Goal: Task Accomplishment & Management: Manage account settings

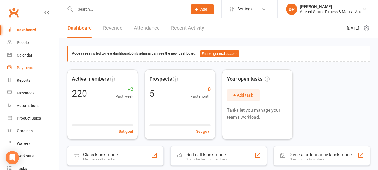
click at [27, 67] on div "Payments" at bounding box center [26, 67] width 18 height 4
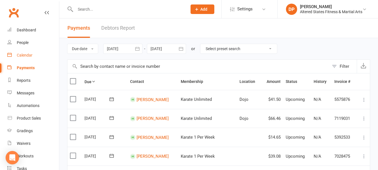
click at [26, 55] on div "Calendar" at bounding box center [25, 55] width 16 height 4
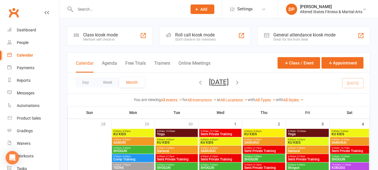
click at [30, 55] on div "Calendar" at bounding box center [25, 55] width 16 height 4
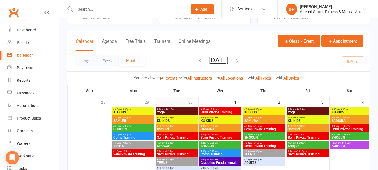
scroll to position [84, 0]
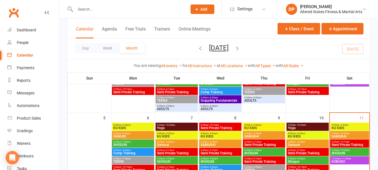
click at [297, 135] on span "KU KIDS" at bounding box center [307, 135] width 40 height 3
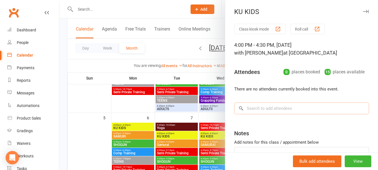
click at [246, 107] on input "search" at bounding box center [301, 108] width 135 height 12
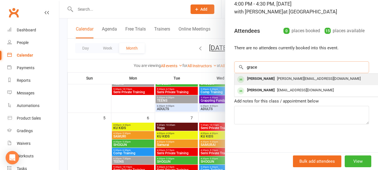
type input "grace"
click at [250, 78] on div "[PERSON_NAME]" at bounding box center [260, 79] width 32 height 8
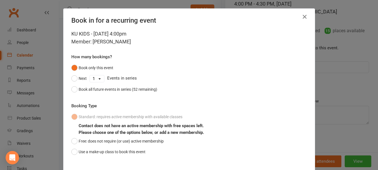
scroll to position [32, 0]
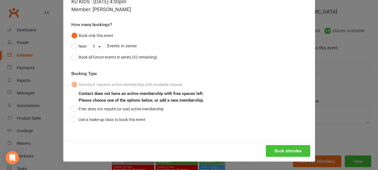
click at [270, 152] on button "Book attendee" at bounding box center [287, 151] width 44 height 12
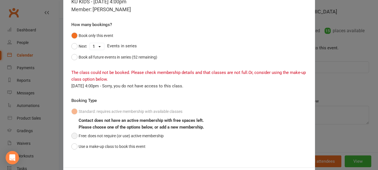
click at [73, 133] on button "Free: does not require (or use) active membership" at bounding box center [117, 135] width 92 height 11
click at [71, 145] on button "Use a make-up class to book this event" at bounding box center [108, 146] width 74 height 11
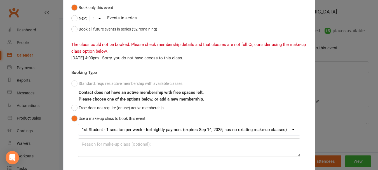
scroll to position [88, 0]
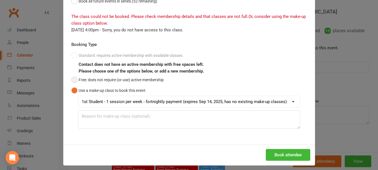
click at [73, 80] on button "Free: does not require (or use) active membership" at bounding box center [117, 79] width 92 height 11
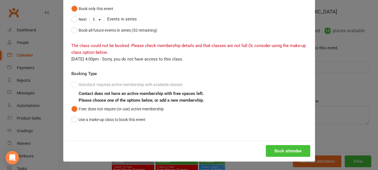
click at [274, 148] on button "Book attendee" at bounding box center [287, 151] width 44 height 12
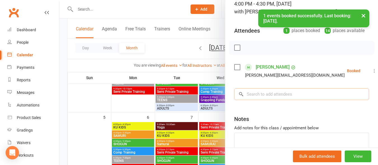
click at [266, 99] on input "search" at bounding box center [301, 95] width 135 height 12
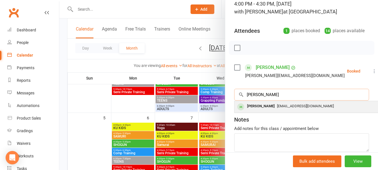
type input "[PERSON_NAME]"
click at [258, 104] on div "[PERSON_NAME]" at bounding box center [260, 106] width 32 height 8
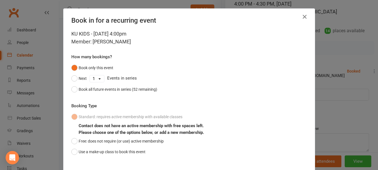
scroll to position [32, 0]
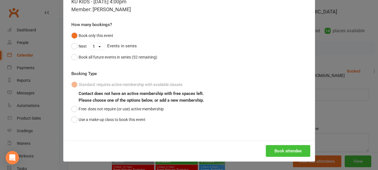
click at [278, 152] on button "Book attendee" at bounding box center [287, 151] width 44 height 12
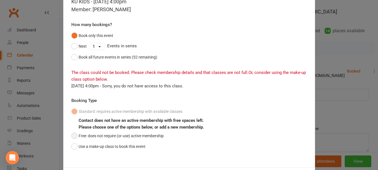
click at [73, 139] on button "Free: does not require (or use) active membership" at bounding box center [117, 135] width 92 height 11
click at [73, 146] on button "Use a make-up class to book this event" at bounding box center [108, 146] width 74 height 11
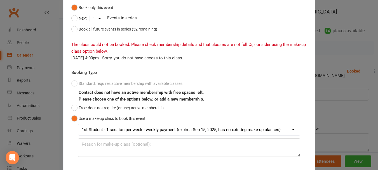
scroll to position [88, 0]
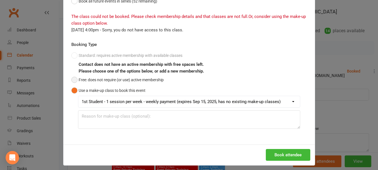
click at [72, 80] on button "Free: does not require (or use) active membership" at bounding box center [117, 79] width 92 height 11
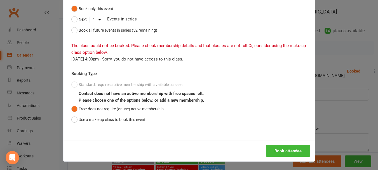
scroll to position [59, 0]
click at [276, 151] on button "Book attendee" at bounding box center [287, 151] width 44 height 12
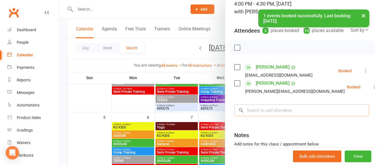
click at [267, 117] on input "search" at bounding box center [301, 111] width 135 height 12
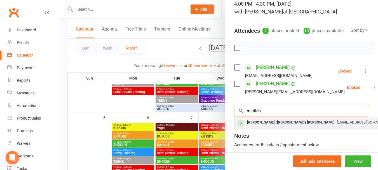
type input "matilda"
click at [260, 126] on div "[PERSON_NAME] ([PERSON_NAME]) [PERSON_NAME]" at bounding box center [290, 122] width 92 height 8
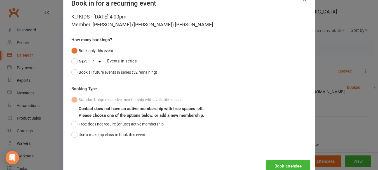
scroll to position [32, 0]
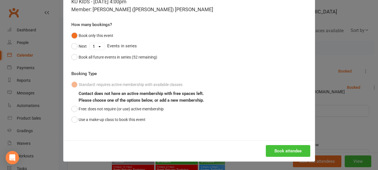
click at [276, 156] on button "Book attendee" at bounding box center [287, 151] width 44 height 12
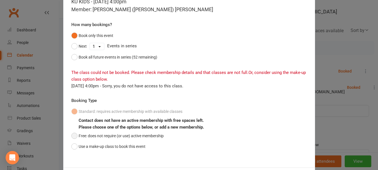
click at [73, 134] on button "Free: does not require (or use) active membership" at bounding box center [117, 135] width 92 height 11
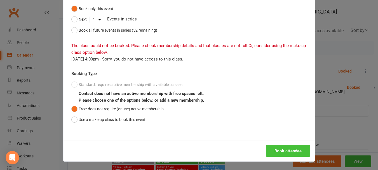
click at [275, 152] on button "Book attendee" at bounding box center [287, 151] width 44 height 12
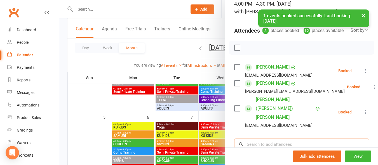
click at [265, 139] on input "search" at bounding box center [301, 145] width 135 height 12
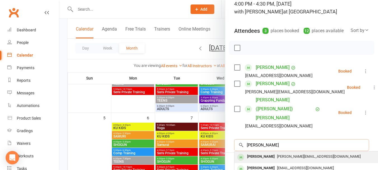
type input "[PERSON_NAME]"
click at [264, 152] on div "[PERSON_NAME]" at bounding box center [260, 156] width 32 height 8
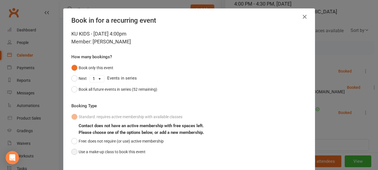
click at [71, 152] on button "Use a make-up class to book this event" at bounding box center [108, 151] width 74 height 11
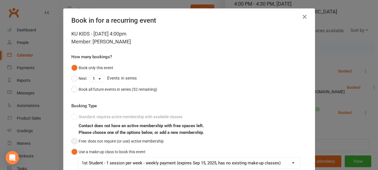
click at [71, 144] on button "Free: does not require (or use) active membership" at bounding box center [117, 141] width 92 height 11
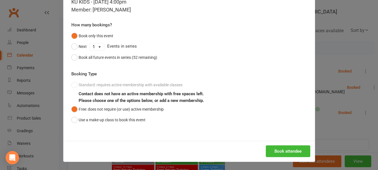
scroll to position [32, 0]
click at [281, 153] on button "Book attendee" at bounding box center [287, 151] width 44 height 12
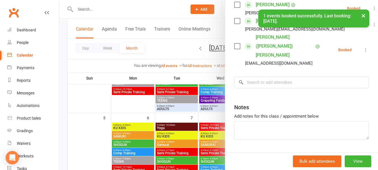
scroll to position [124, 0]
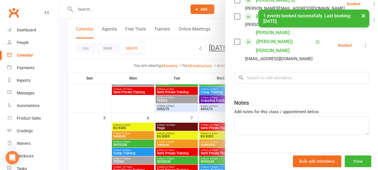
click at [241, 75] on icon at bounding box center [240, 77] width 5 height 5
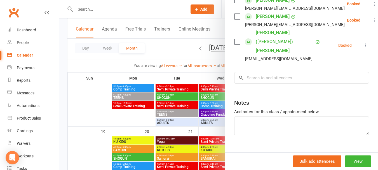
scroll to position [232, 0]
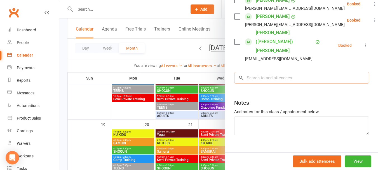
click at [250, 72] on input "search" at bounding box center [301, 78] width 135 height 12
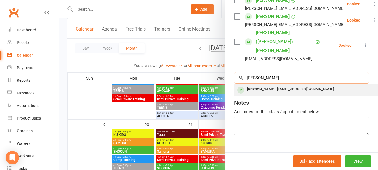
type input "[PERSON_NAME]"
click at [254, 85] on div "[PERSON_NAME]" at bounding box center [260, 89] width 32 height 8
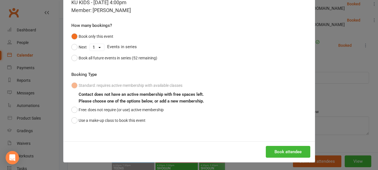
scroll to position [32, 0]
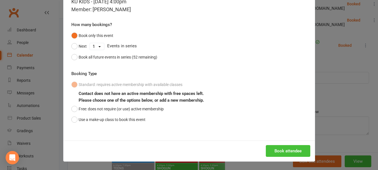
click at [272, 153] on button "Book attendee" at bounding box center [287, 151] width 44 height 12
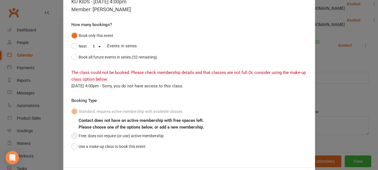
click at [74, 134] on button "Free: does not require (or use) active membership" at bounding box center [117, 135] width 92 height 11
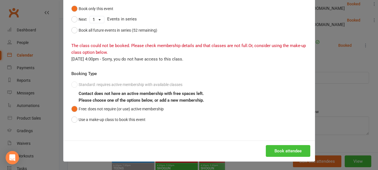
click at [284, 153] on button "Book attendee" at bounding box center [287, 151] width 44 height 12
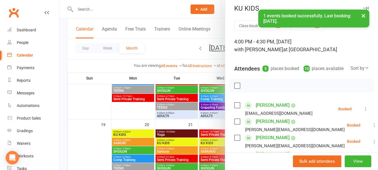
scroll to position [0, 0]
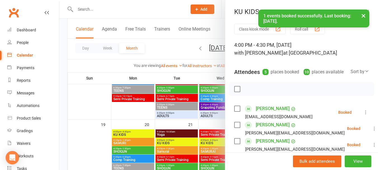
click at [234, 92] on label at bounding box center [237, 89] width 6 height 6
click at [248, 92] on icon "button" at bounding box center [249, 89] width 6 height 6
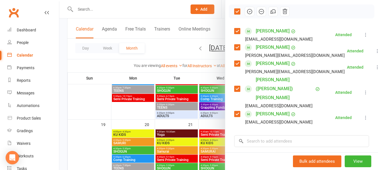
scroll to position [84, 0]
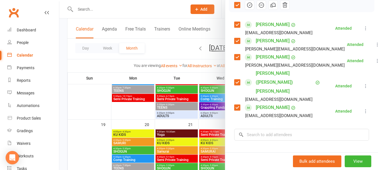
click at [176, 124] on div at bounding box center [218, 85] width 318 height 170
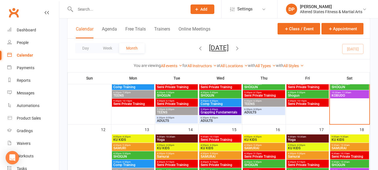
scroll to position [120, 0]
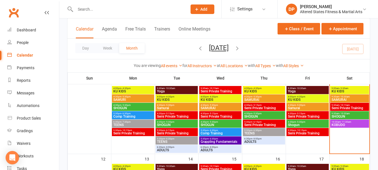
click at [308, 105] on span "4:30pm - 5:30pm" at bounding box center [307, 105] width 40 height 3
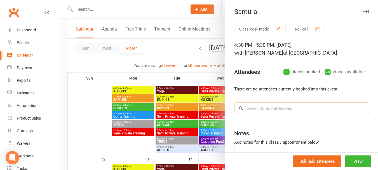
click at [286, 108] on input "search" at bounding box center [301, 108] width 135 height 12
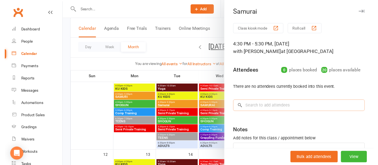
scroll to position [41, 0]
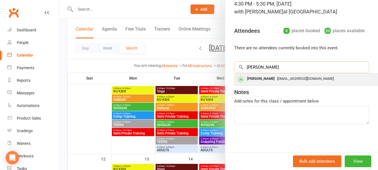
type input "[PERSON_NAME]"
click at [282, 79] on span "[EMAIL_ADDRESS][DOMAIN_NAME]" at bounding box center [305, 78] width 57 height 4
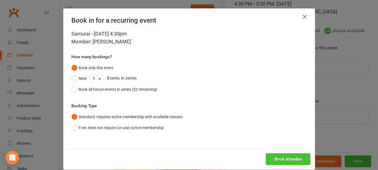
click at [283, 161] on button "Book attendee" at bounding box center [287, 159] width 44 height 12
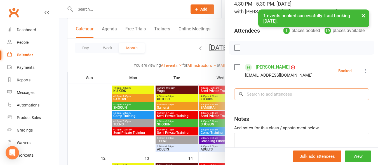
click at [265, 94] on input "search" at bounding box center [301, 95] width 135 height 12
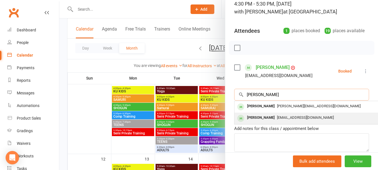
type input "[PERSON_NAME]"
click at [268, 116] on div "[PERSON_NAME]" at bounding box center [260, 117] width 32 height 8
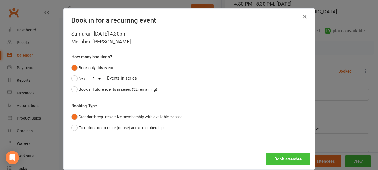
click at [281, 154] on button "Book attendee" at bounding box center [287, 159] width 44 height 12
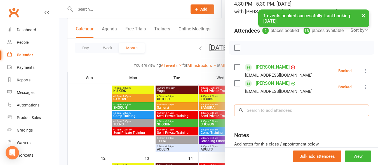
click at [292, 115] on input "search" at bounding box center [301, 111] width 135 height 12
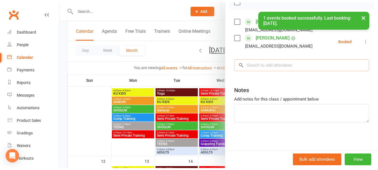
scroll to position [96, 0]
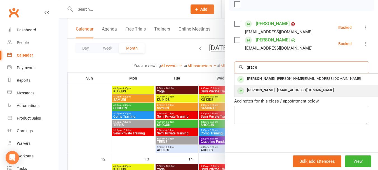
type input "grace"
click at [277, 88] on span "[EMAIL_ADDRESS][DOMAIN_NAME]" at bounding box center [305, 90] width 57 height 4
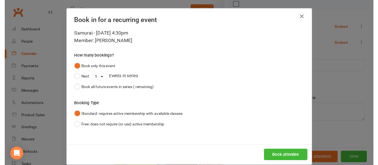
scroll to position [92, 0]
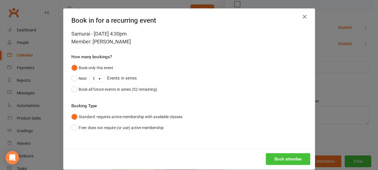
click at [281, 158] on button "Book attendee" at bounding box center [287, 159] width 44 height 12
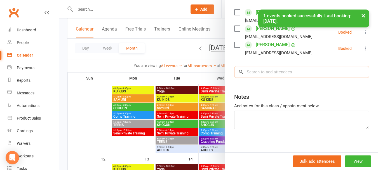
click at [279, 75] on input "search" at bounding box center [301, 72] width 135 height 12
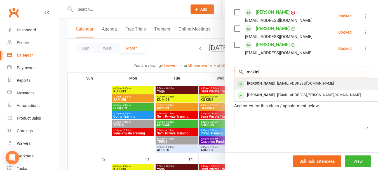
type input "mckinl"
click at [278, 85] on span "[EMAIL_ADDRESS][DOMAIN_NAME]" at bounding box center [305, 83] width 57 height 4
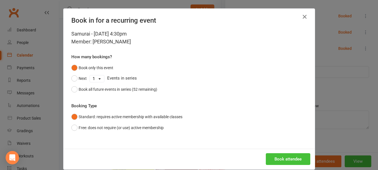
click at [279, 156] on button "Book attendee" at bounding box center [287, 159] width 44 height 12
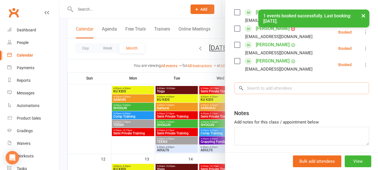
click at [278, 94] on input "search" at bounding box center [301, 88] width 135 height 12
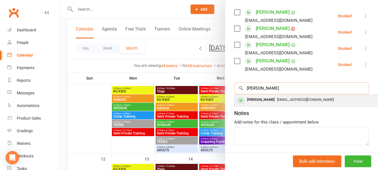
type input "[PERSON_NAME]"
click at [252, 104] on div "[PERSON_NAME]" at bounding box center [260, 100] width 32 height 8
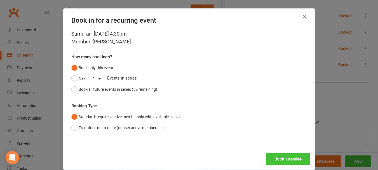
click at [292, 161] on button "Book attendee" at bounding box center [287, 159] width 44 height 12
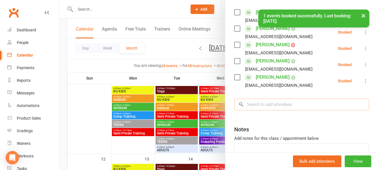
click at [286, 110] on input "search" at bounding box center [301, 104] width 135 height 12
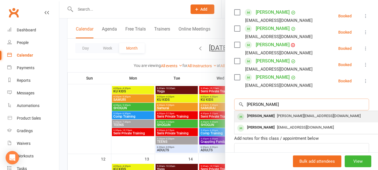
type input "[PERSON_NAME]"
click at [277, 118] on span "[PERSON_NAME][EMAIL_ADDRESS][DOMAIN_NAME]" at bounding box center [319, 115] width 84 height 4
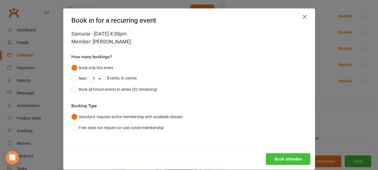
click at [283, 155] on button "Book attendee" at bounding box center [287, 159] width 44 height 12
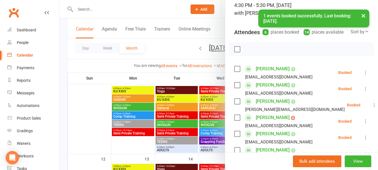
scroll to position [0, 0]
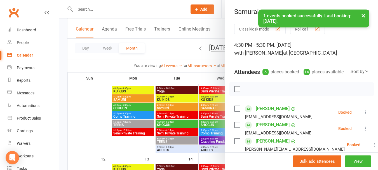
click at [234, 92] on label at bounding box center [237, 89] width 6 height 6
click at [247, 92] on icon "button" at bounding box center [249, 89] width 6 height 6
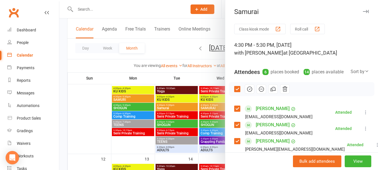
click at [189, 94] on div at bounding box center [218, 85] width 318 height 170
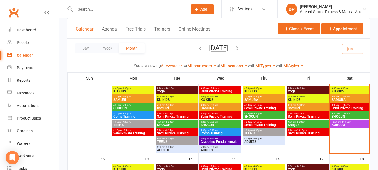
click at [294, 121] on span "4:30pm - 5:30pm" at bounding box center [307, 121] width 40 height 3
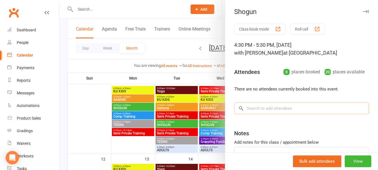
click at [275, 105] on input "search" at bounding box center [301, 108] width 135 height 12
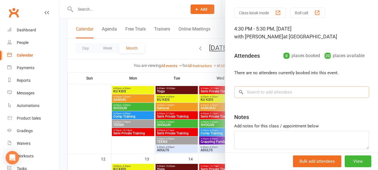
scroll to position [41, 0]
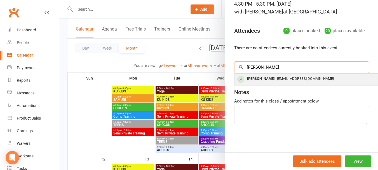
type input "[PERSON_NAME]"
click at [270, 82] on div "[EMAIL_ADDRESS][DOMAIN_NAME]" at bounding box center [317, 79] width 163 height 8
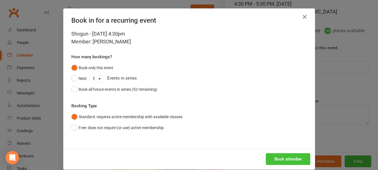
click at [276, 162] on button "Book attendee" at bounding box center [287, 159] width 44 height 12
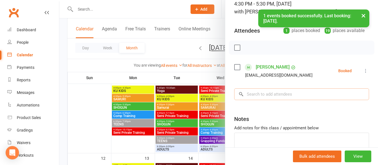
click at [268, 96] on input "search" at bounding box center [301, 95] width 135 height 12
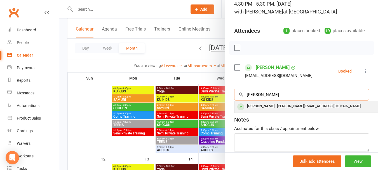
type input "[PERSON_NAME]"
click at [269, 108] on div "[PERSON_NAME][EMAIL_ADDRESS][DOMAIN_NAME]" at bounding box center [317, 106] width 163 height 8
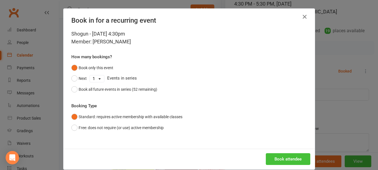
click at [278, 160] on button "Book attendee" at bounding box center [287, 159] width 44 height 12
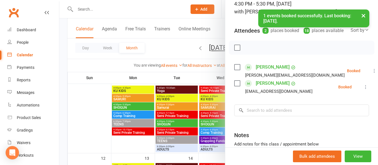
click at [236, 51] on label at bounding box center [237, 48] width 6 height 6
click at [246, 51] on icon "button" at bounding box center [249, 48] width 6 height 6
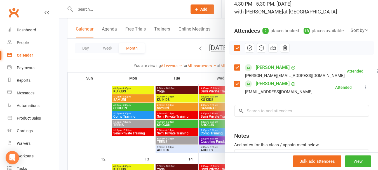
drag, startPoint x: 215, startPoint y: 24, endPoint x: 166, endPoint y: 45, distance: 52.7
click at [166, 45] on div at bounding box center [218, 85] width 318 height 170
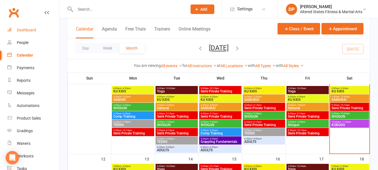
click at [18, 30] on div "Dashboard" at bounding box center [26, 30] width 19 height 4
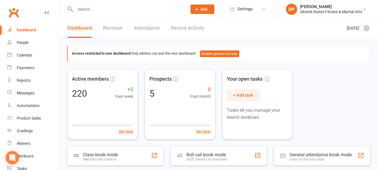
click at [98, 10] on input "text" at bounding box center [128, 9] width 110 height 8
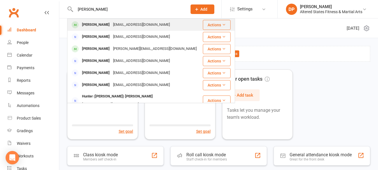
type input "[PERSON_NAME]"
click at [94, 27] on div "[PERSON_NAME]" at bounding box center [95, 25] width 31 height 8
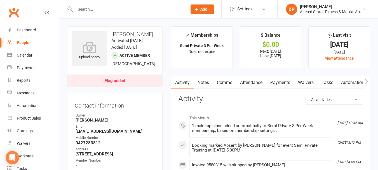
click at [281, 81] on link "Payments" at bounding box center [280, 82] width 28 height 13
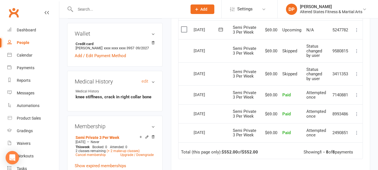
scroll to position [224, 0]
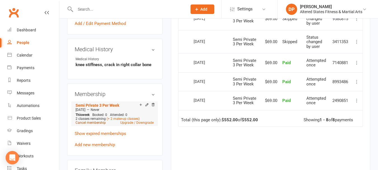
click at [98, 122] on link "Cancel membership" at bounding box center [90, 122] width 30 height 4
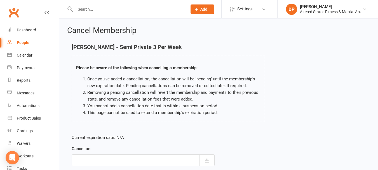
scroll to position [72, 0]
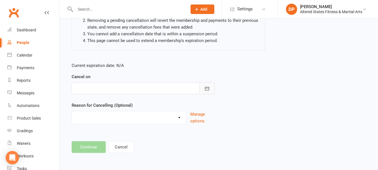
click at [203, 90] on button "button" at bounding box center [206, 88] width 15 height 12
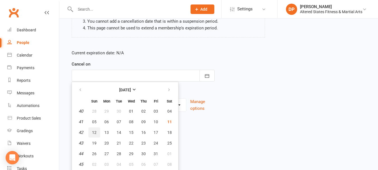
click at [93, 132] on span "12" at bounding box center [94, 132] width 4 height 4
type input "[DATE]"
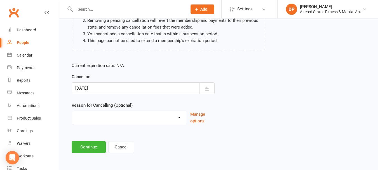
scroll to position [72, 0]
click at [84, 147] on button "Continue" at bounding box center [89, 147] width 34 height 12
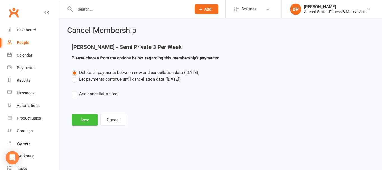
click at [82, 117] on button "Save" at bounding box center [85, 120] width 26 height 12
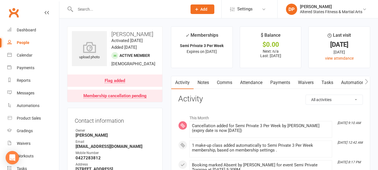
click at [114, 82] on div "Flag added" at bounding box center [115, 81] width 20 height 4
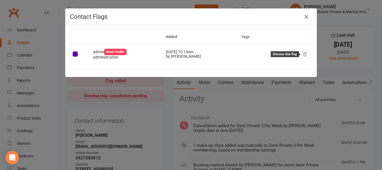
click at [304, 54] on icon at bounding box center [304, 54] width 5 height 5
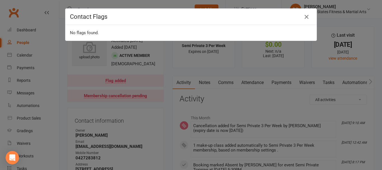
click at [303, 16] on icon "button" at bounding box center [306, 16] width 7 height 7
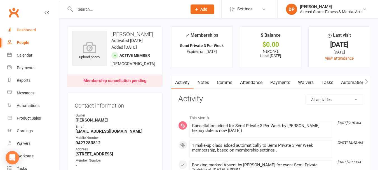
click at [23, 27] on link "Dashboard" at bounding box center [33, 30] width 52 height 13
